Goal: Obtain resource: Obtain resource

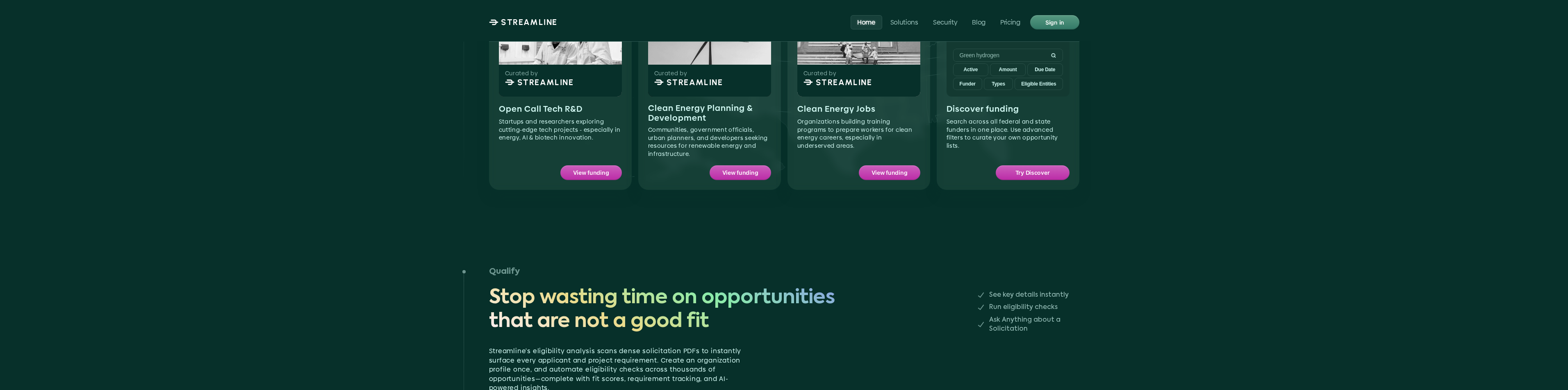
scroll to position [778, 0]
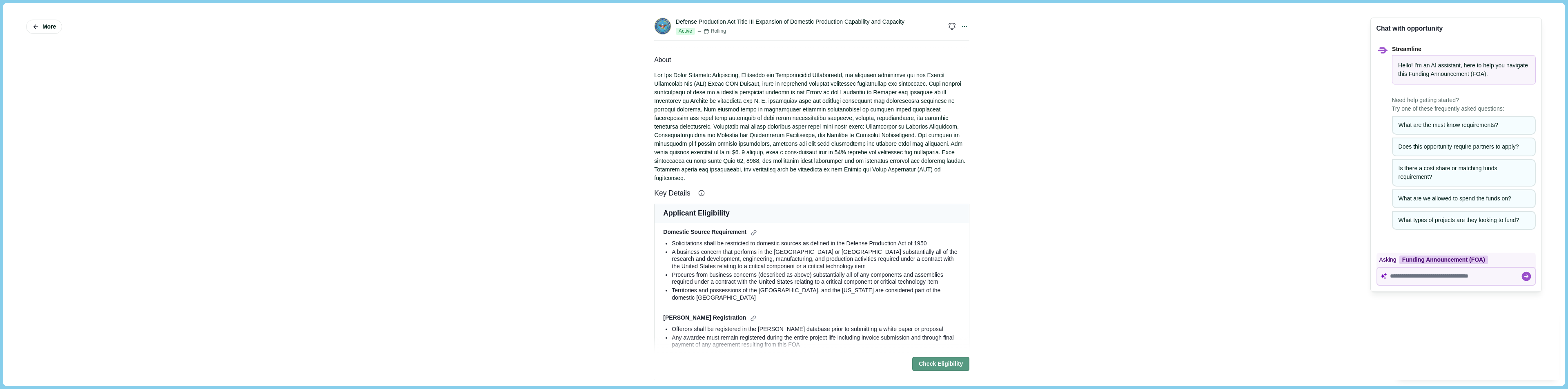
click at [926, 362] on button "Check Eligibility" at bounding box center [941, 364] width 57 height 14
click at [5, 389] on icon "Close" at bounding box center [2, 393] width 5 height 5
click at [39, 27] on icon "button" at bounding box center [36, 27] width 7 height 7
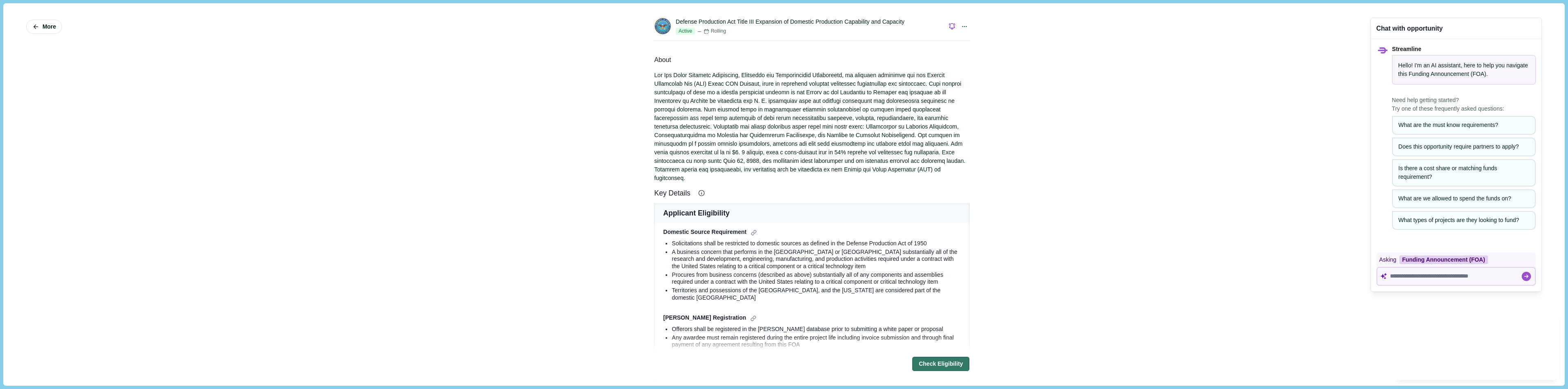
click at [948, 28] on icon "button" at bounding box center [952, 26] width 8 height 8
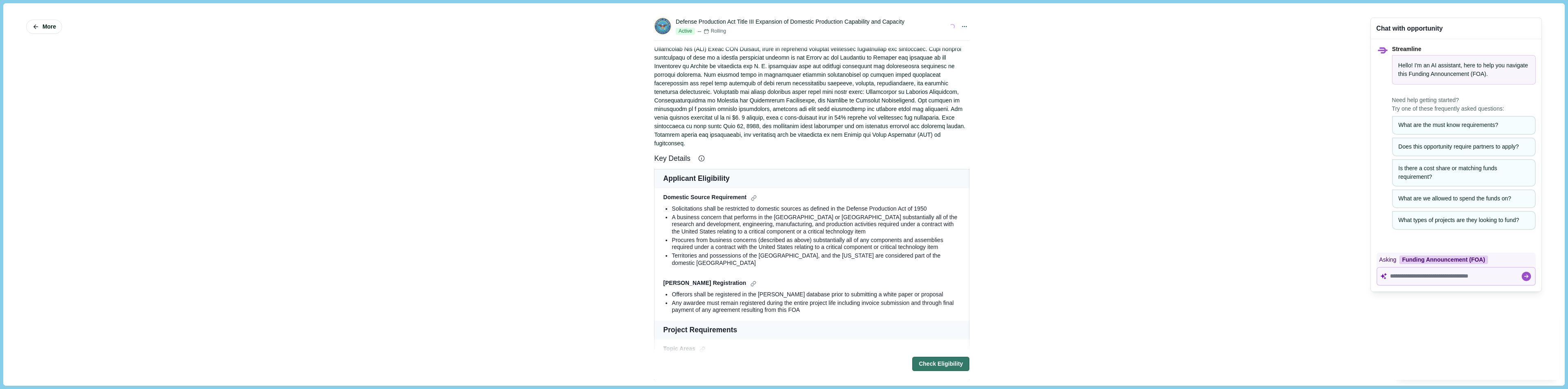
select select "*****"
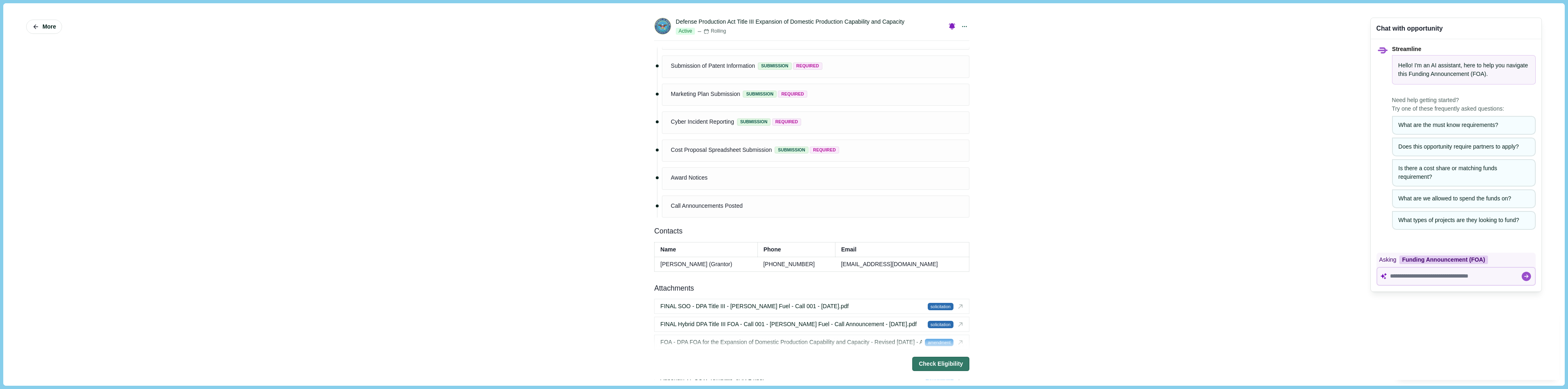
scroll to position [1102, 0]
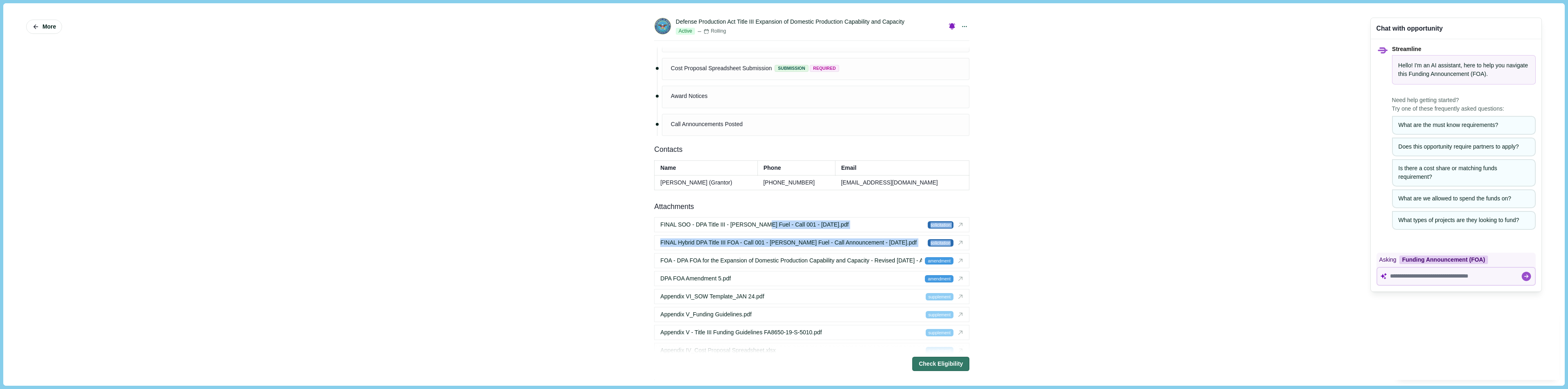
drag, startPoint x: 829, startPoint y: 225, endPoint x: 1020, endPoint y: 229, distance: 191.0
click at [978, 231] on div "More Defense Production Act Title III Expansion of Domestic Production Capabili…" at bounding box center [784, 194] width 1550 height 371
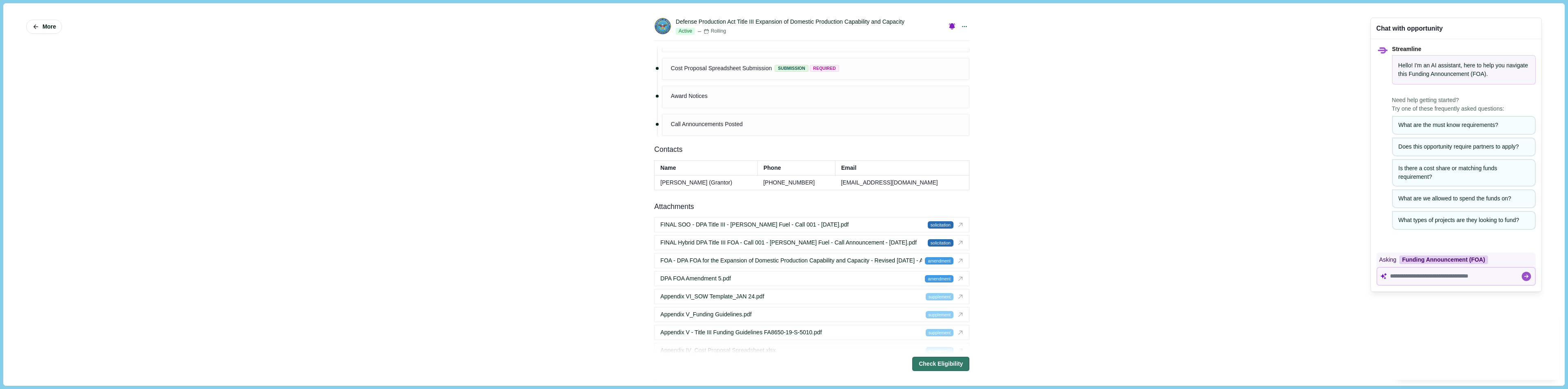
click at [1032, 243] on div "More Defense Production Act Title III Expansion of Domestic Production Capabili…" at bounding box center [784, 194] width 1550 height 371
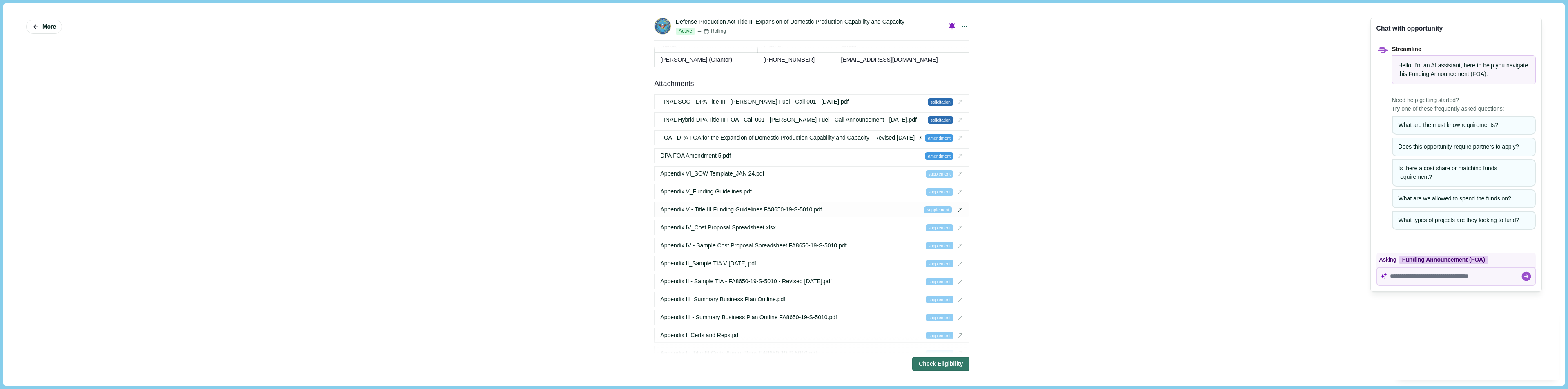
scroll to position [1225, 0]
click at [737, 188] on span "Appendix V_Funding Guidelines.pdf" at bounding box center [706, 192] width 91 height 9
click at [732, 98] on span "FINAL SOO - DPA Title III - Alane Fuel - Call 001 - 22 August 2019.pdf" at bounding box center [754, 102] width 188 height 9
click at [887, 101] on div "FINAL SOO - DPA Title III - Alane Fuel - Call 001 - 22 August 2019.pdf" at bounding box center [792, 102] width 263 height 9
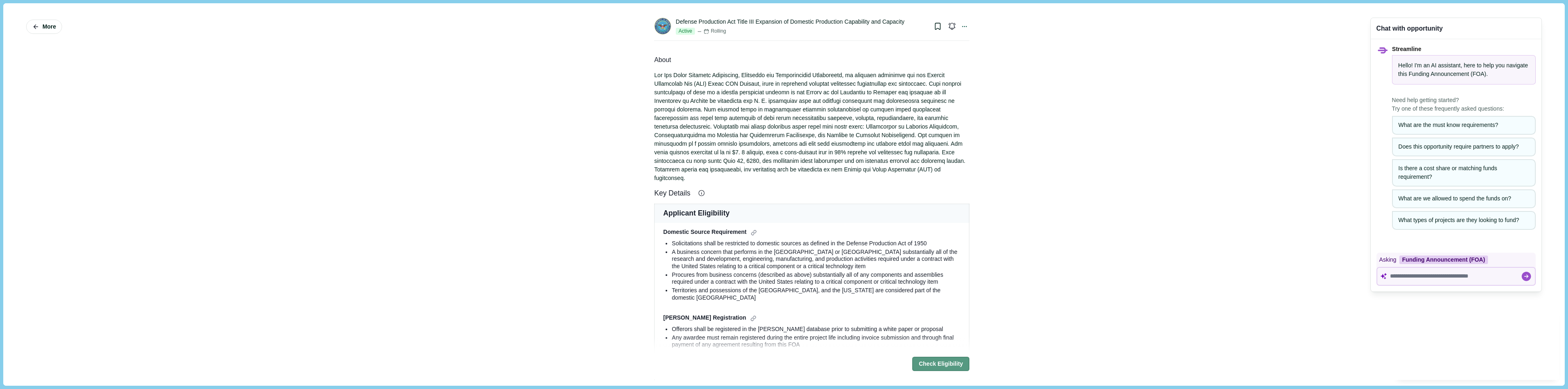
click at [945, 363] on button "Check Eligibility" at bounding box center [941, 364] width 57 height 14
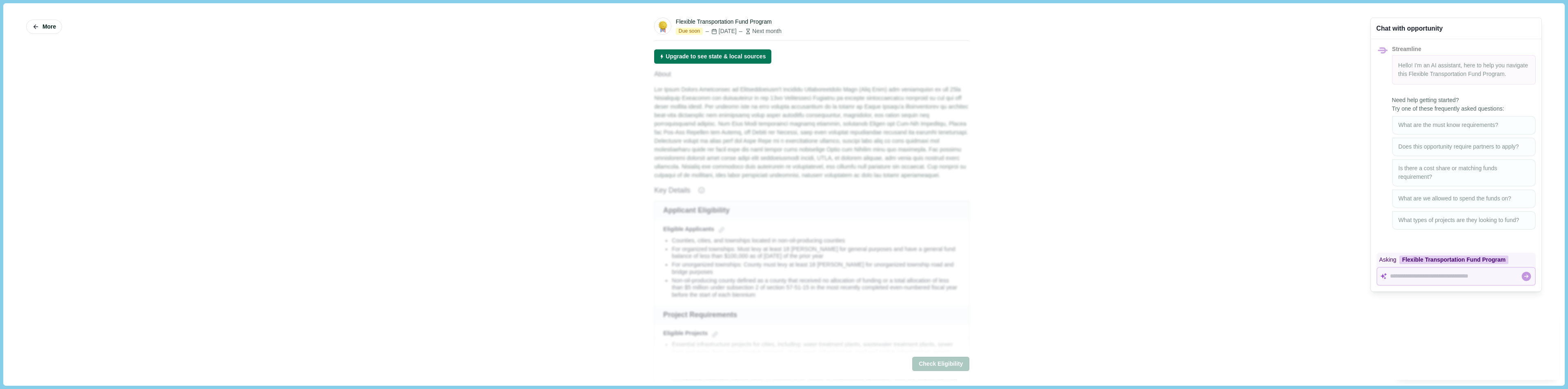
click at [1191, 161] on div "More Flexible Transportation Fund Program Due soon [DATE] Next month Upgrade to…" at bounding box center [784, 194] width 1550 height 371
click at [1428, 271] on div at bounding box center [1449, 276] width 143 height 16
click at [1421, 282] on div at bounding box center [1449, 276] width 143 height 16
click at [1418, 281] on div at bounding box center [1449, 276] width 143 height 16
click at [673, 56] on button "Upgrade to see state & local sources" at bounding box center [713, 56] width 117 height 14
